Goal: Task Accomplishment & Management: Use online tool/utility

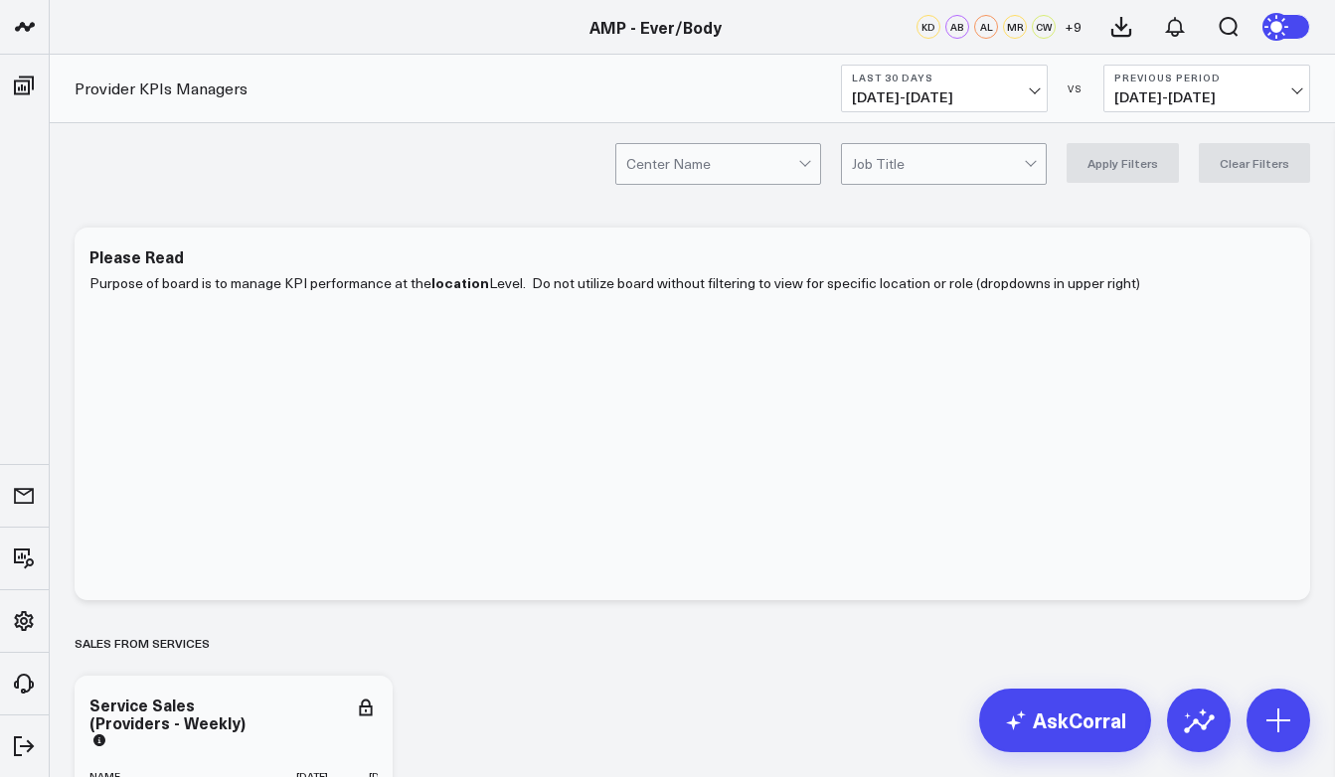
click at [1024, 88] on button "Last 30 Days [DATE] - [DATE]" at bounding box center [944, 89] width 207 height 48
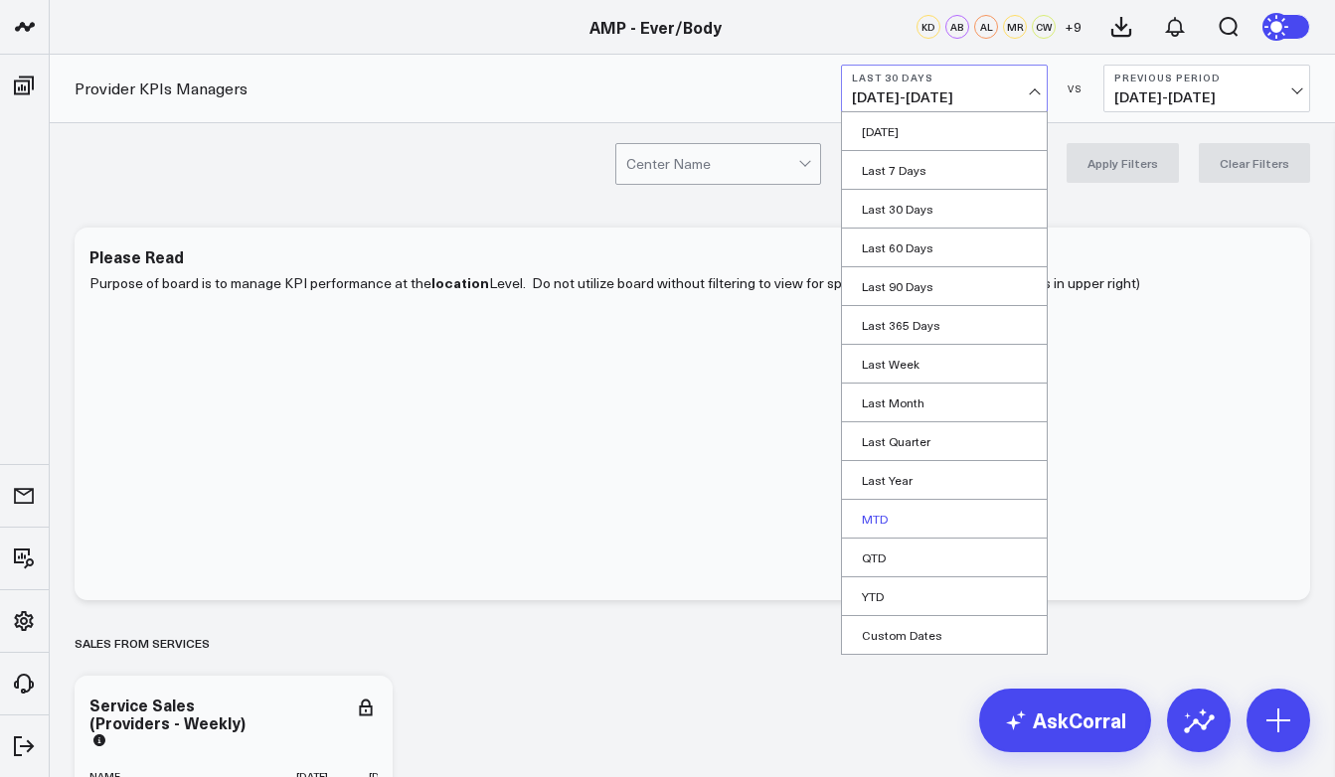
click at [891, 522] on link "MTD" at bounding box center [944, 519] width 205 height 38
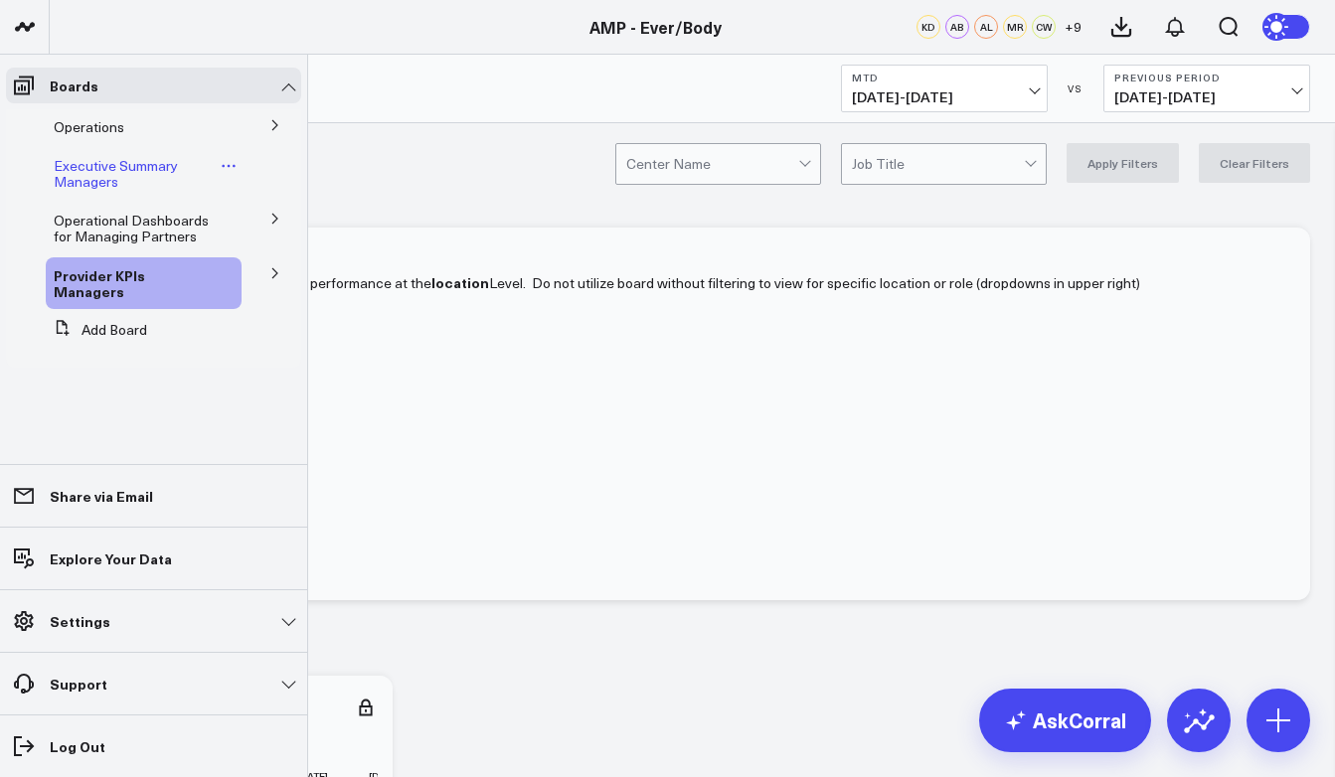
click at [96, 172] on span "Executive Summary Managers" at bounding box center [116, 173] width 124 height 35
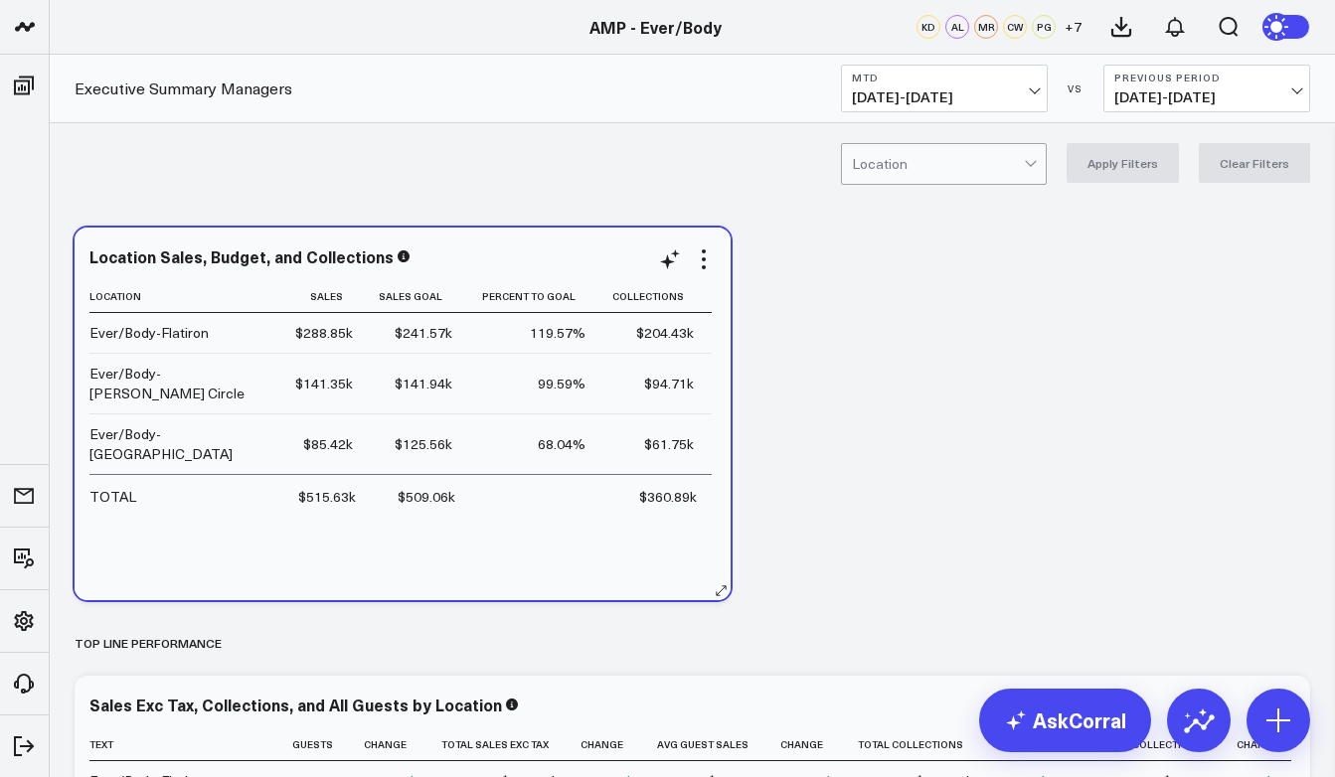
click at [81, 321] on div "Location Sales, Budget, and Collections Location Sales Sales Goal Percent To Go…" at bounding box center [403, 414] width 656 height 373
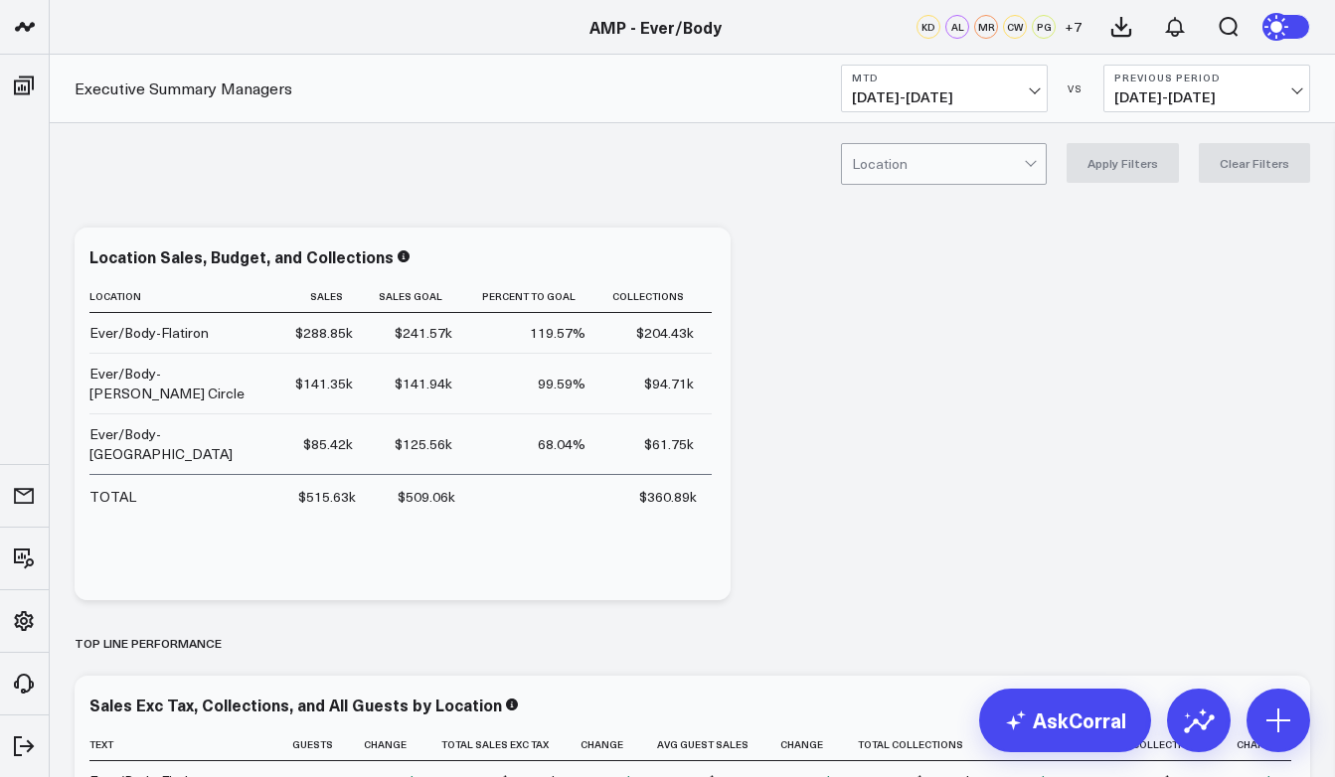
click at [236, 124] on div "Location Apply Filters Clear Filters" at bounding box center [692, 163] width 1285 height 80
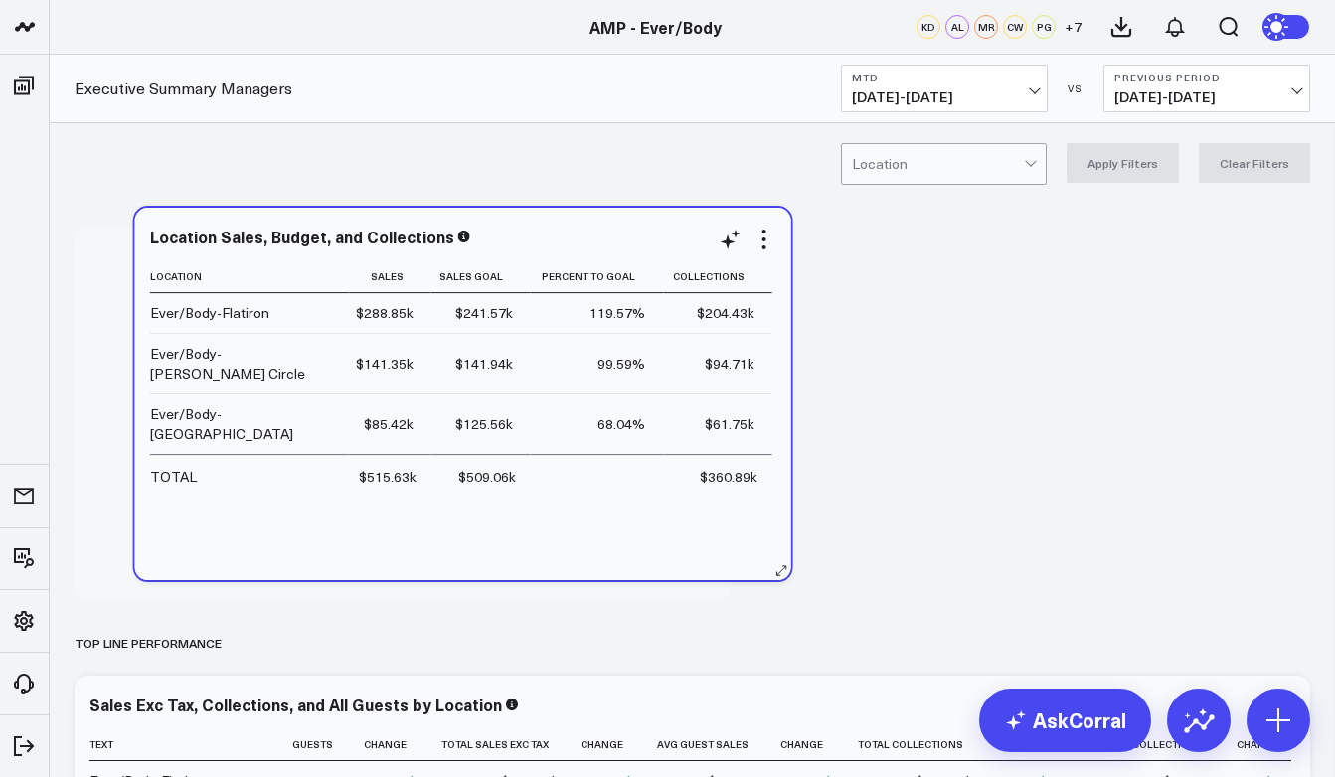
drag, startPoint x: 95, startPoint y: 276, endPoint x: 129, endPoint y: 243, distance: 47.8
click at [150, 243] on div "Location Sales, Budget, and Collections Location Sales Sales Goal Percent To Go…" at bounding box center [463, 394] width 626 height 333
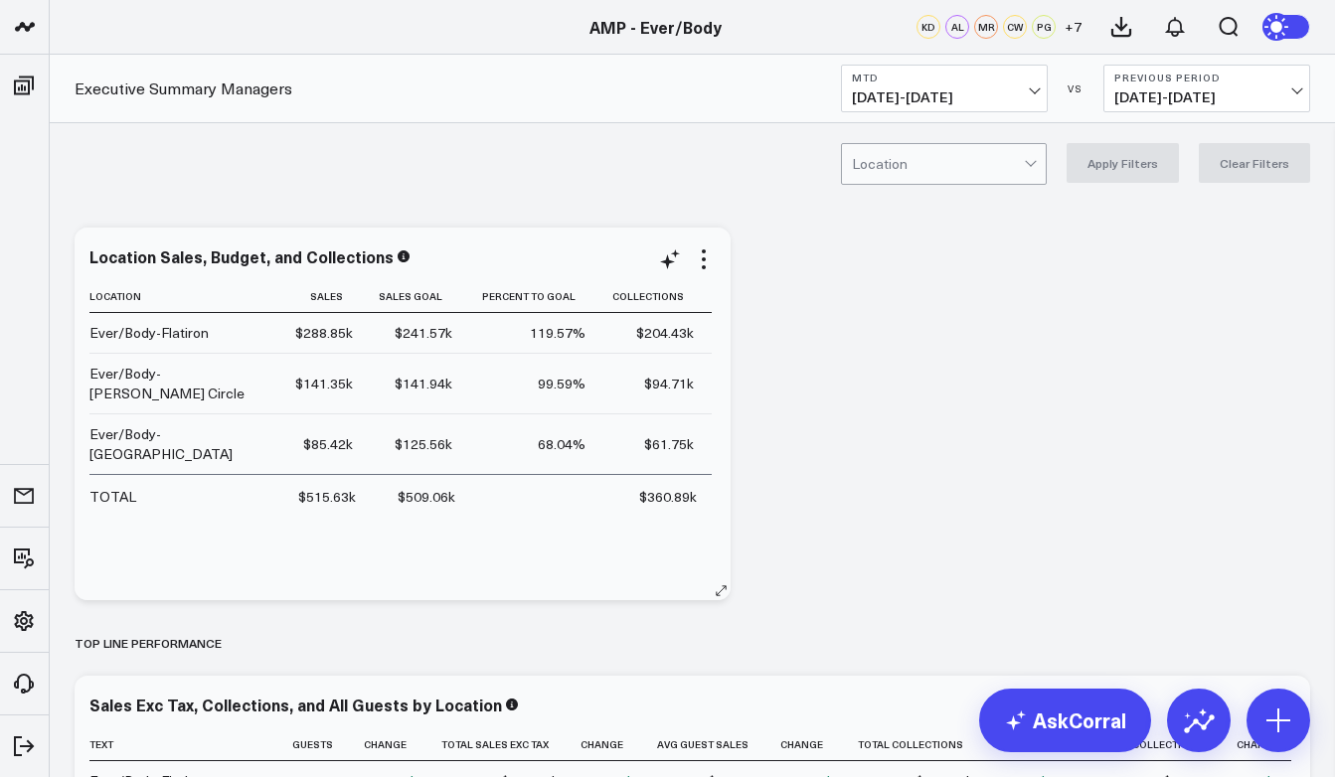
click at [703, 474] on td "$360.89k" at bounding box center [657, 495] width 108 height 43
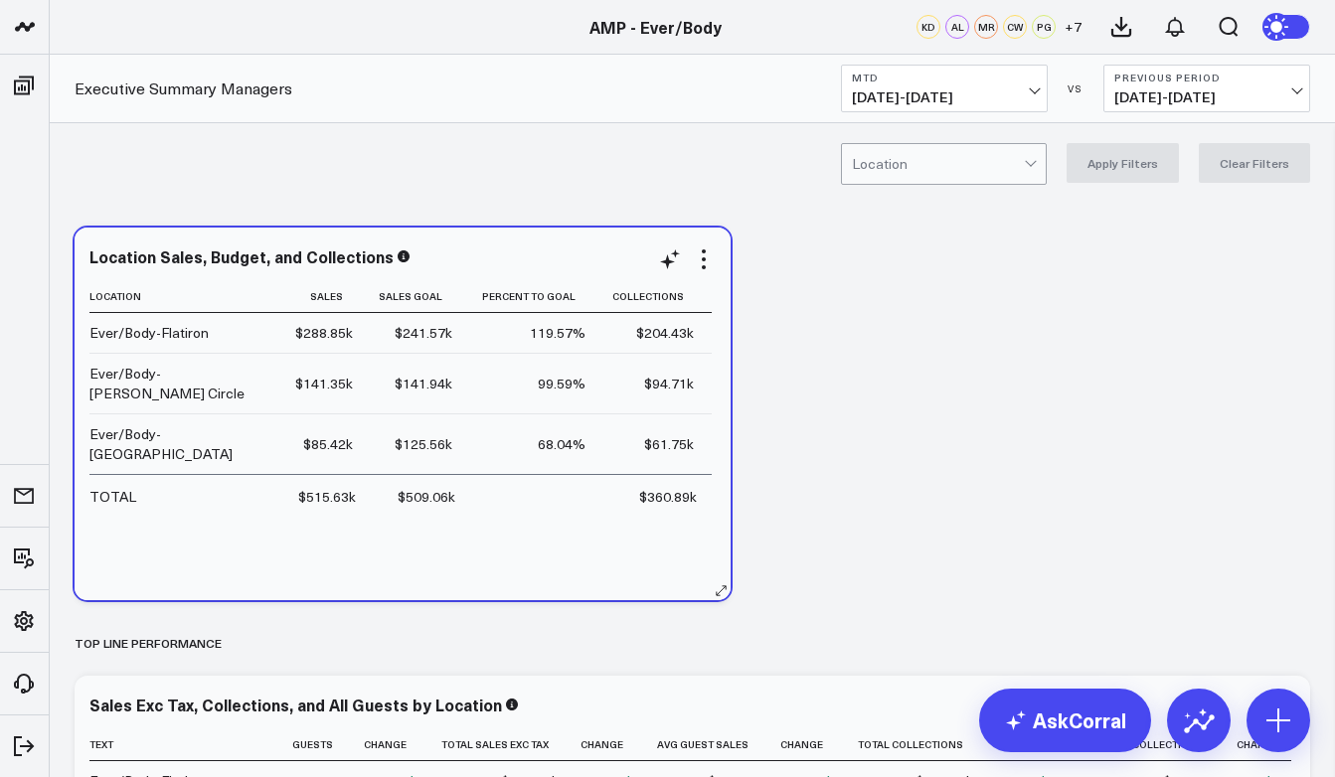
click at [703, 474] on td "$360.89k" at bounding box center [657, 495] width 108 height 43
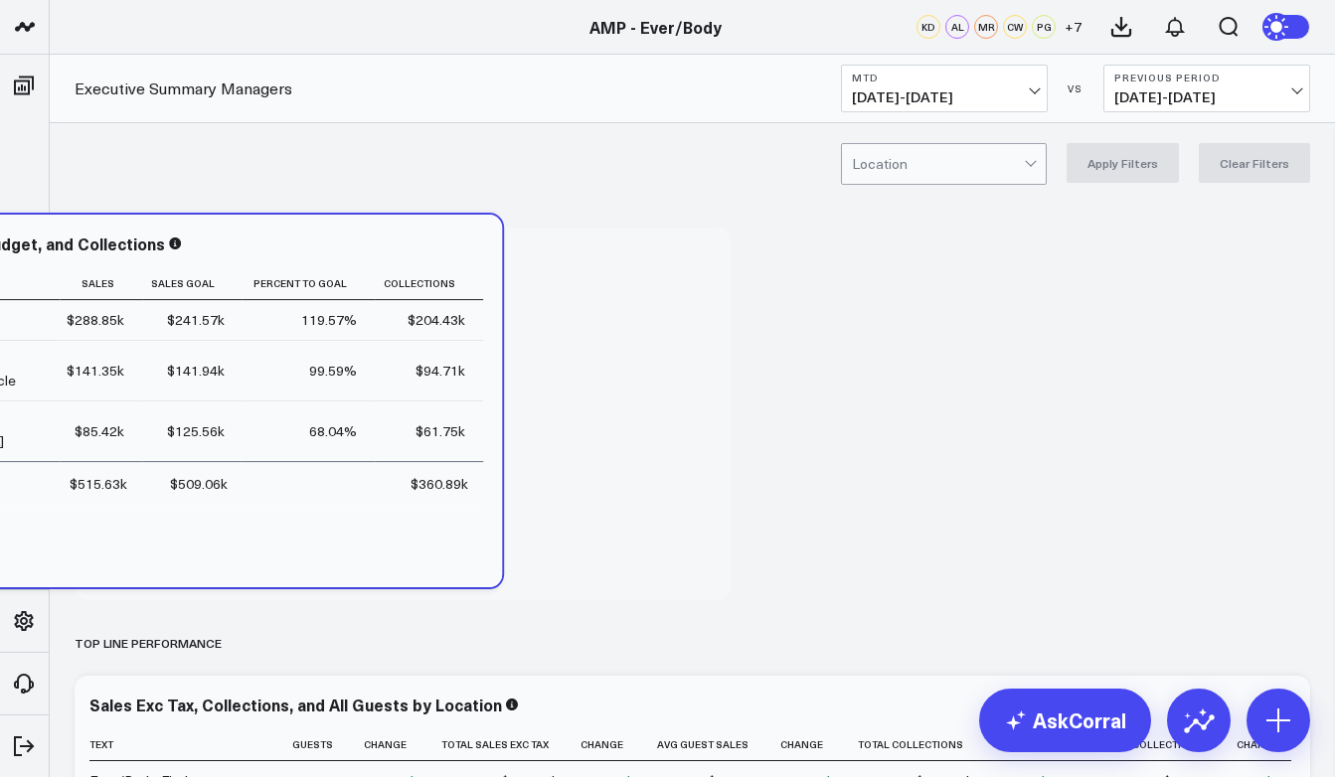
drag, startPoint x: 703, startPoint y: 464, endPoint x: 513, endPoint y: 452, distance: 190.2
click at [491, 452] on div "Location Sales, Budget, and Collections Location Sales Sales Goal Percent To Go…" at bounding box center [174, 401] width 656 height 373
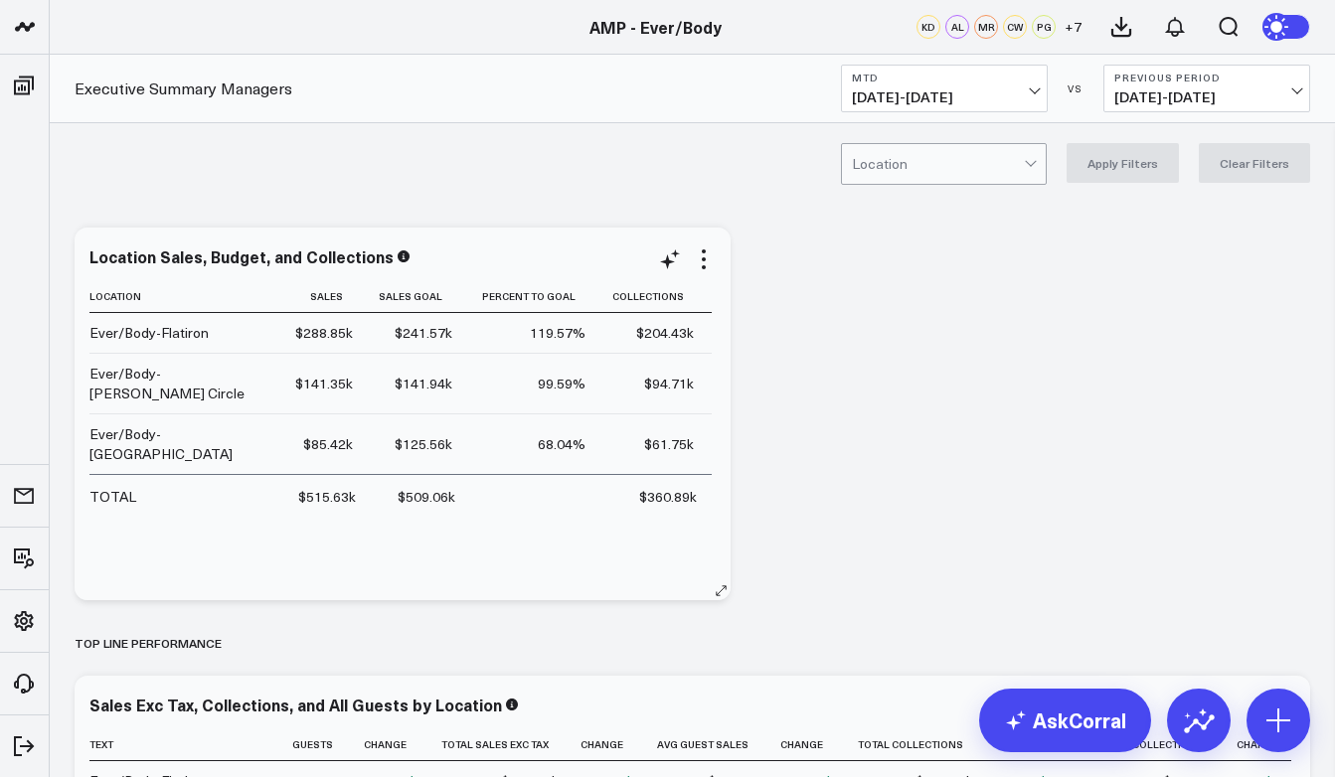
click at [493, 414] on td "68.04%" at bounding box center [536, 444] width 132 height 61
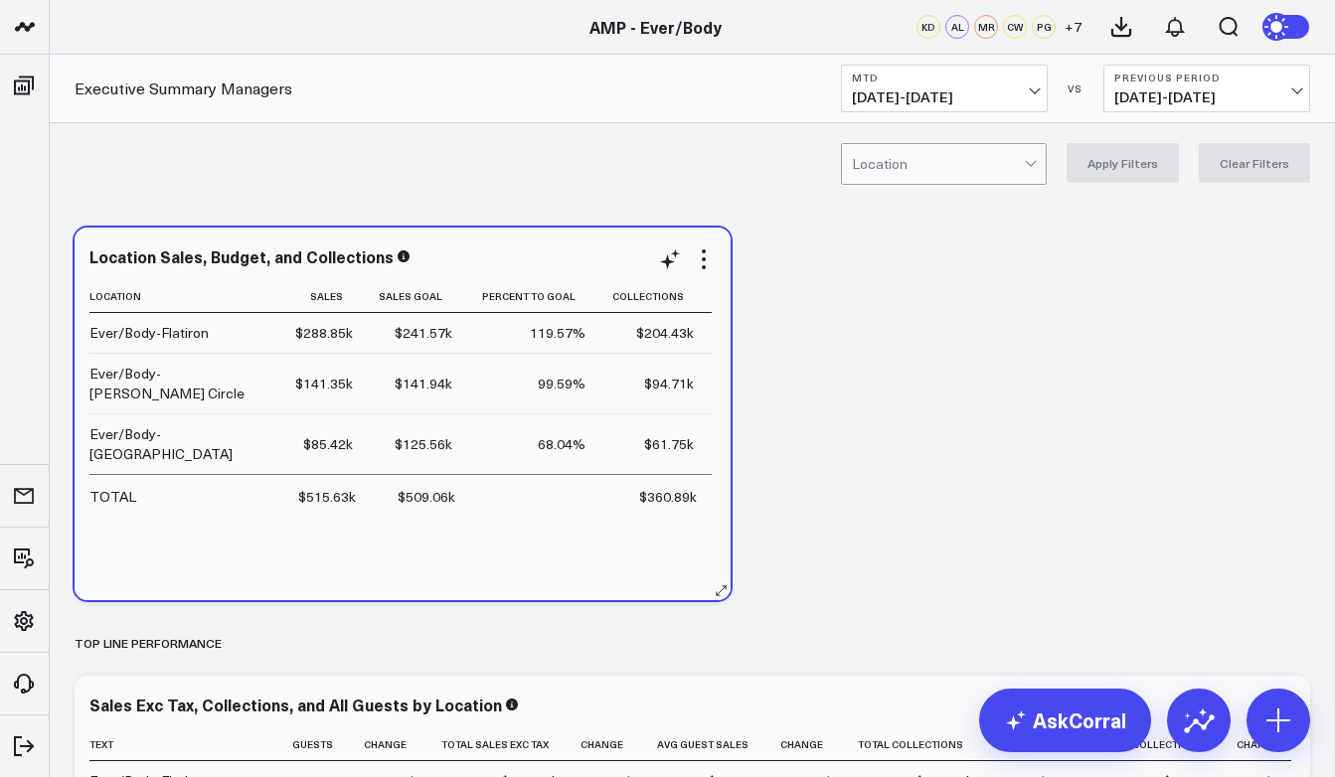
click at [631, 253] on div "Location Sales, Budget, and Collections" at bounding box center [402, 257] width 626 height 18
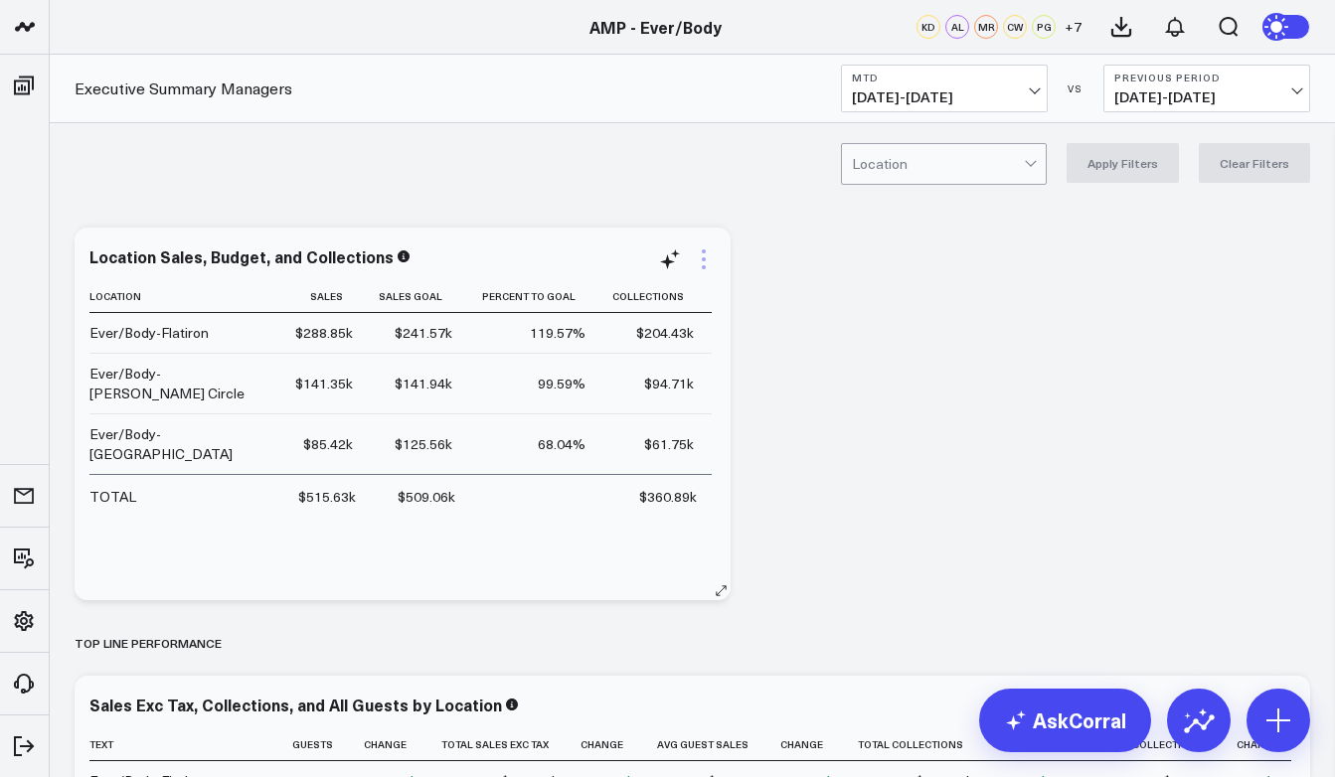
click at [709, 262] on icon at bounding box center [704, 260] width 24 height 24
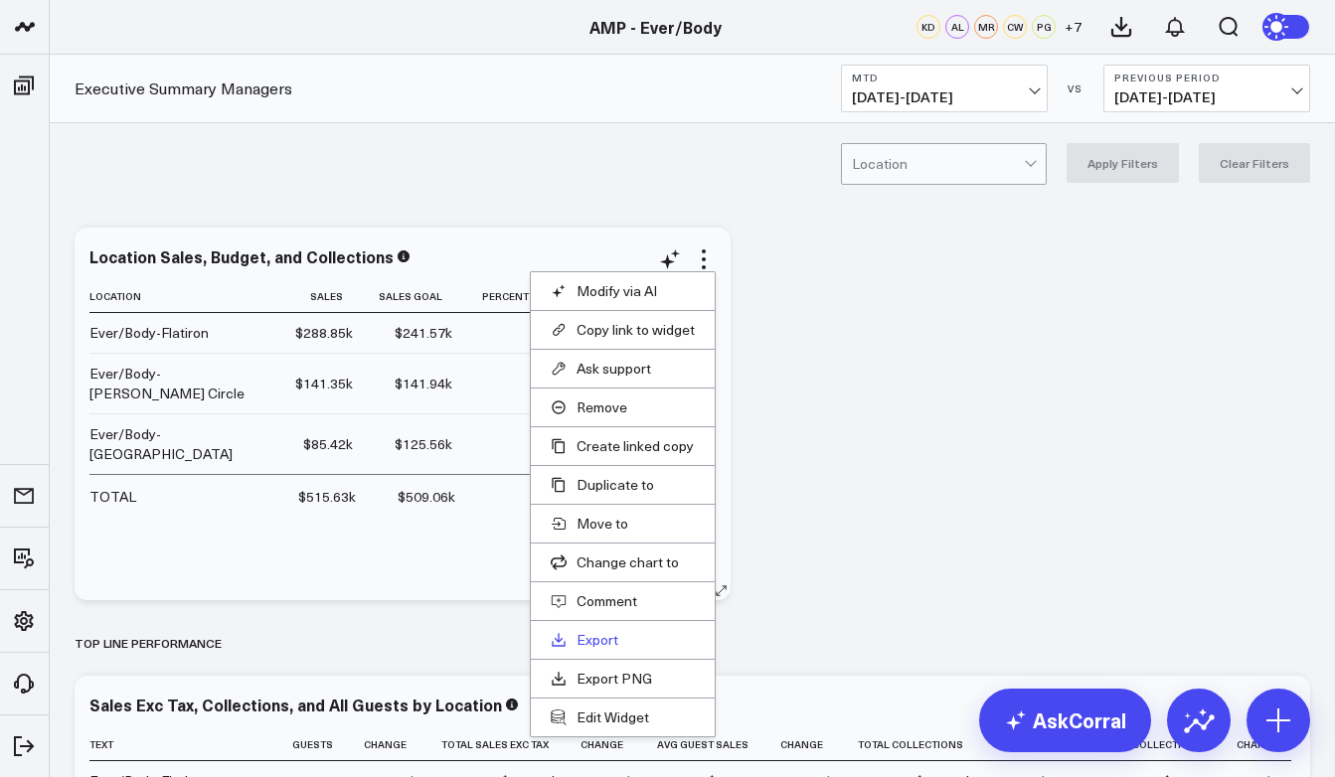
click at [600, 639] on link "Export" at bounding box center [623, 640] width 144 height 18
